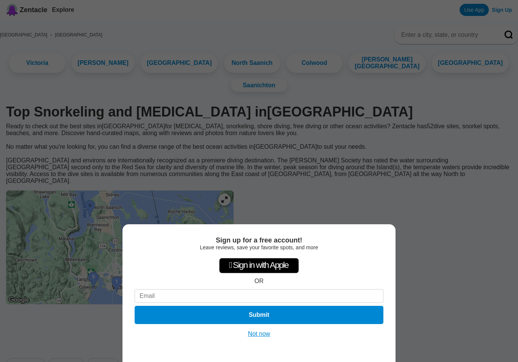
click at [268, 330] on button "Not now" at bounding box center [259, 334] width 27 height 8
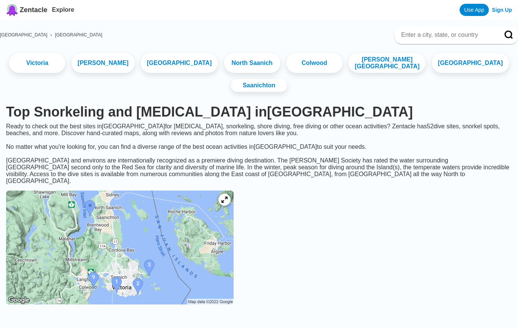
click at [148, 240] on img at bounding box center [120, 247] width 228 height 114
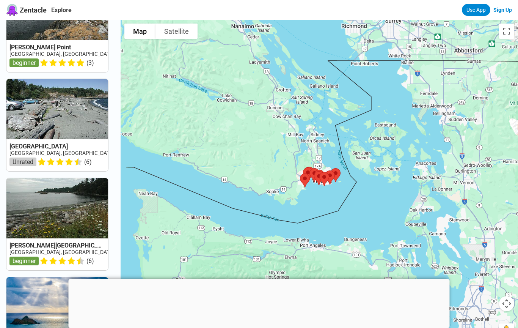
scroll to position [640, 0]
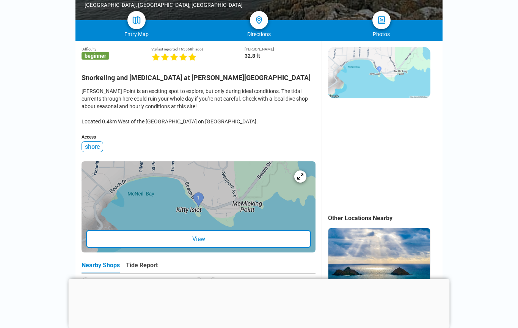
scroll to position [159, 0]
click at [303, 182] on div at bounding box center [300, 176] width 12 height 12
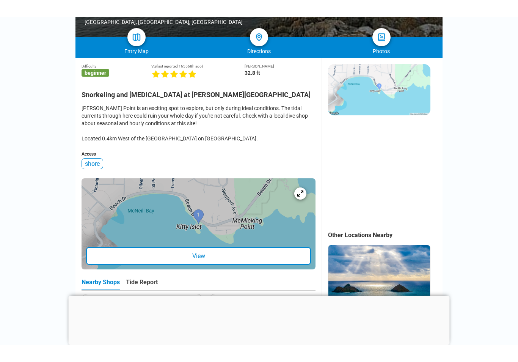
scroll to position [171, 0]
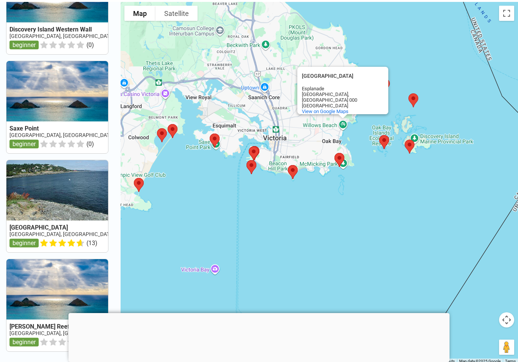
scroll to position [640, 0]
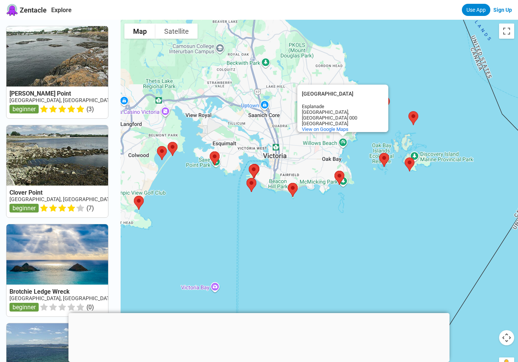
scroll to position [0, 0]
click at [29, 99] on link "[GEOGRAPHIC_DATA], [GEOGRAPHIC_DATA], [GEOGRAPHIC_DATA]" at bounding box center [88, 100] width 158 height 6
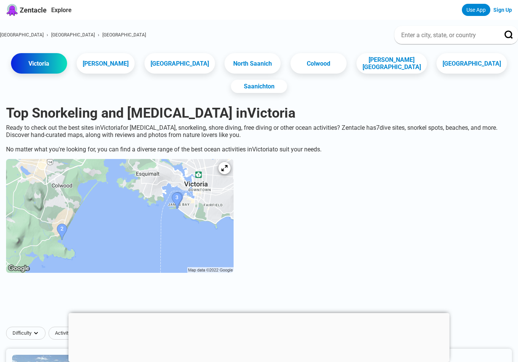
click at [410, 125] on div "Ready to check out the best sites in Victoria for scuba diving, snorkeling, sho…" at bounding box center [259, 138] width 518 height 29
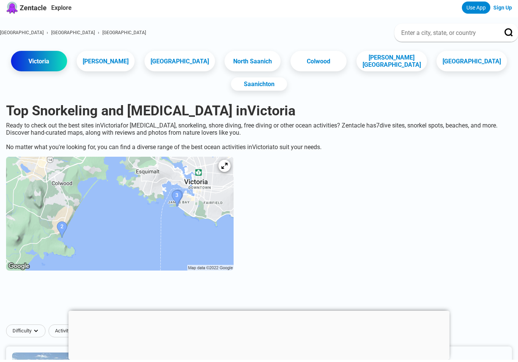
scroll to position [3, 0]
click at [176, 174] on img at bounding box center [120, 213] width 228 height 114
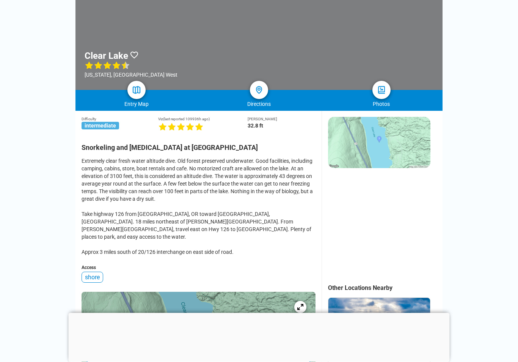
scroll to position [88, 0]
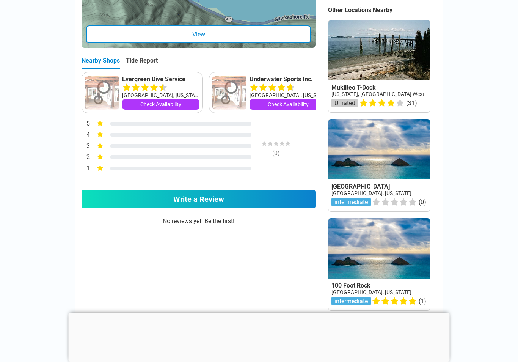
scroll to position [367, 0]
